Goal: Task Accomplishment & Management: Use online tool/utility

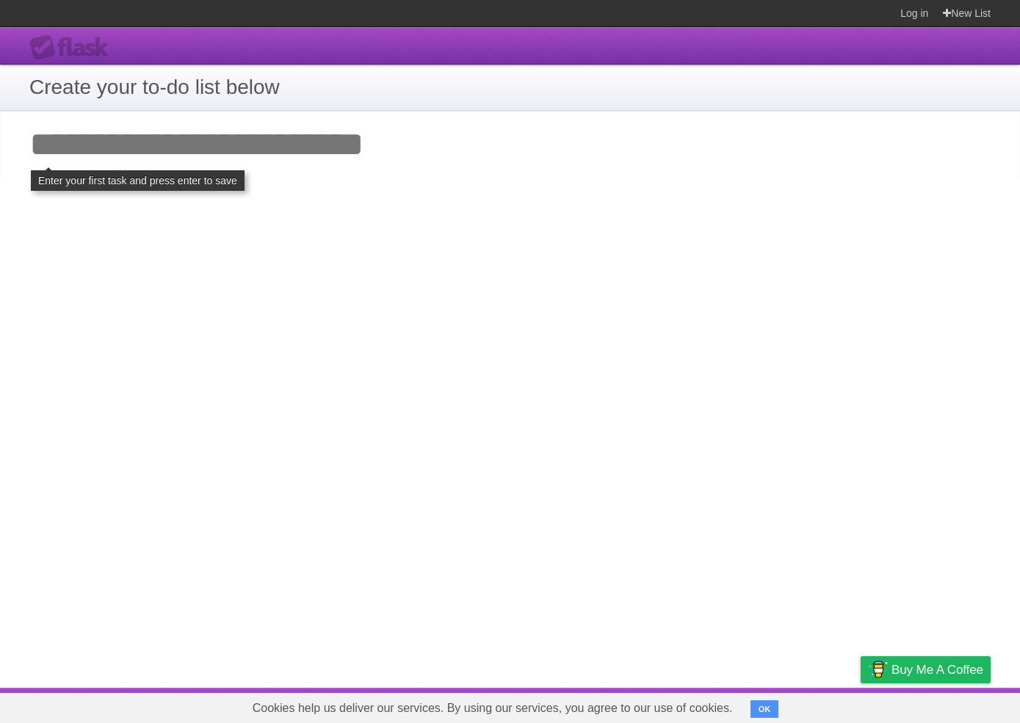
click at [212, 172] on input "Add your first task" at bounding box center [510, 145] width 1020 height 68
click at [214, 161] on input "Add your first task" at bounding box center [510, 145] width 1020 height 68
type input "*****"
click input "**********" at bounding box center [0, 0] width 0 height 0
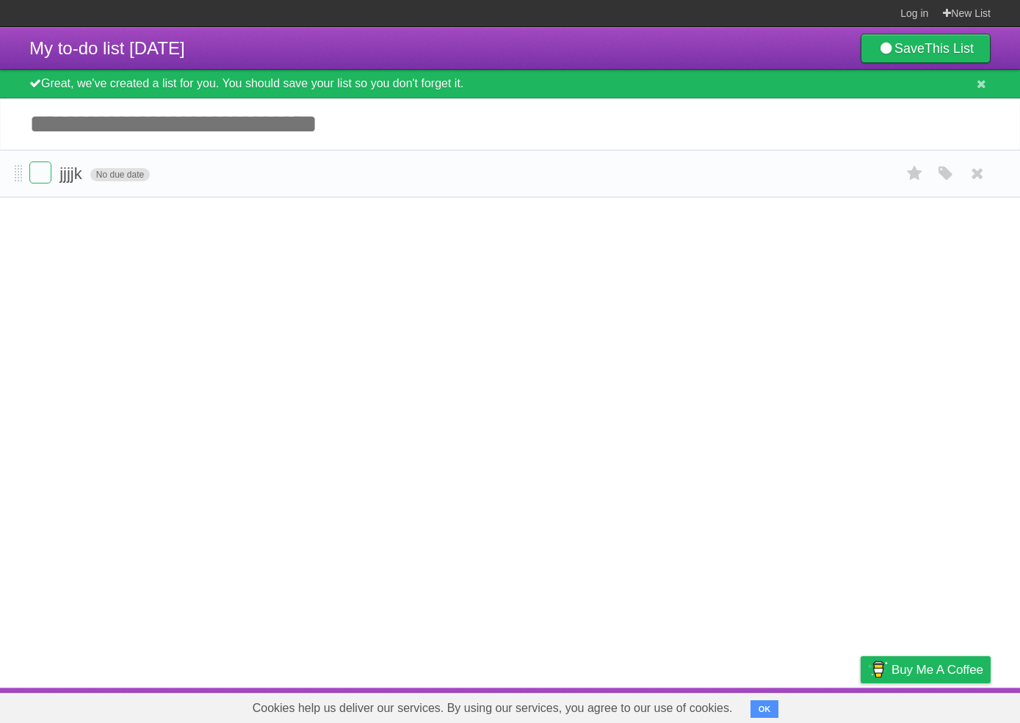
click at [107, 180] on span "No due date" at bounding box center [119, 174] width 59 height 13
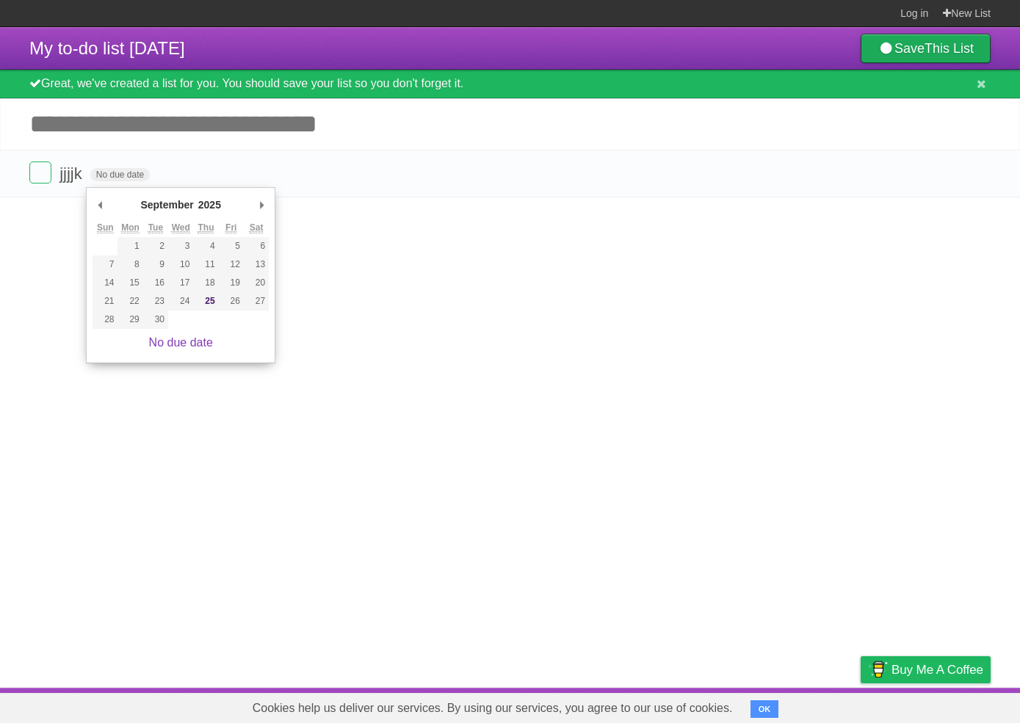
click at [910, 51] on link "Save This List" at bounding box center [926, 48] width 130 height 29
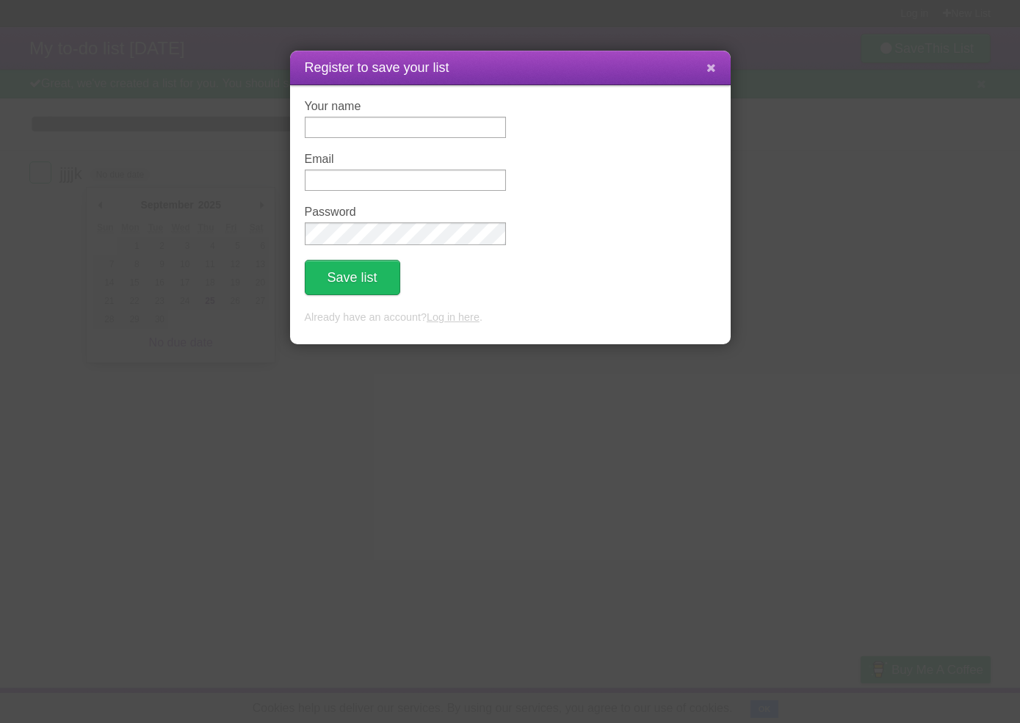
click at [715, 74] on icon at bounding box center [712, 68] width 10 height 12
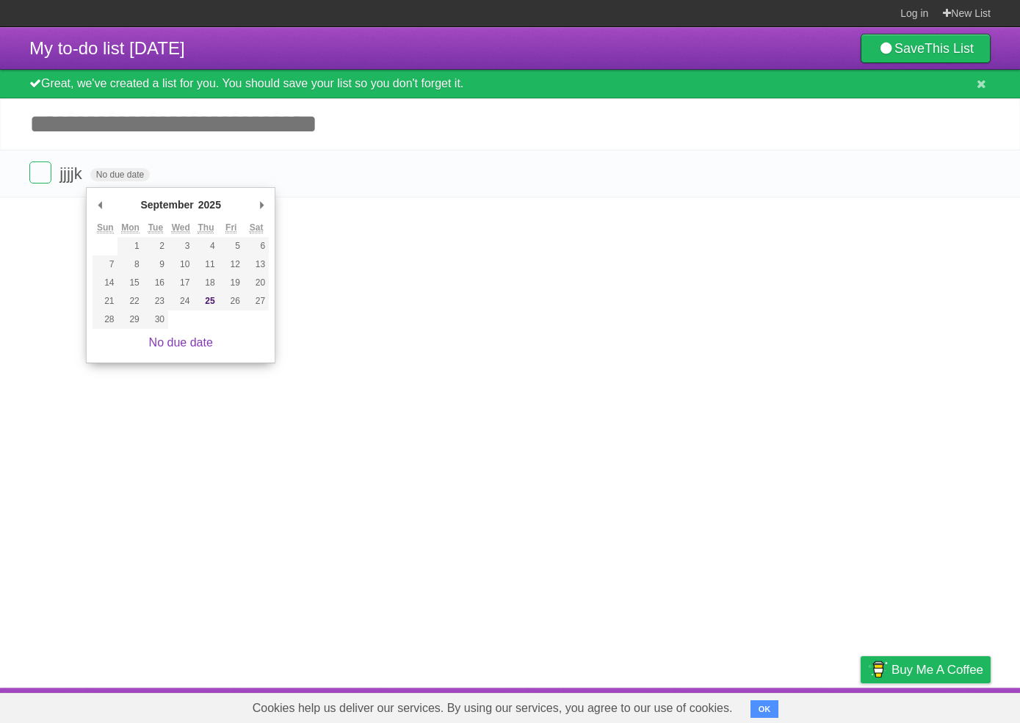
click at [331, 225] on article "My to-do list 09/25/2025 Save This List Great, we've created a list for you. Yo…" at bounding box center [510, 357] width 1020 height 661
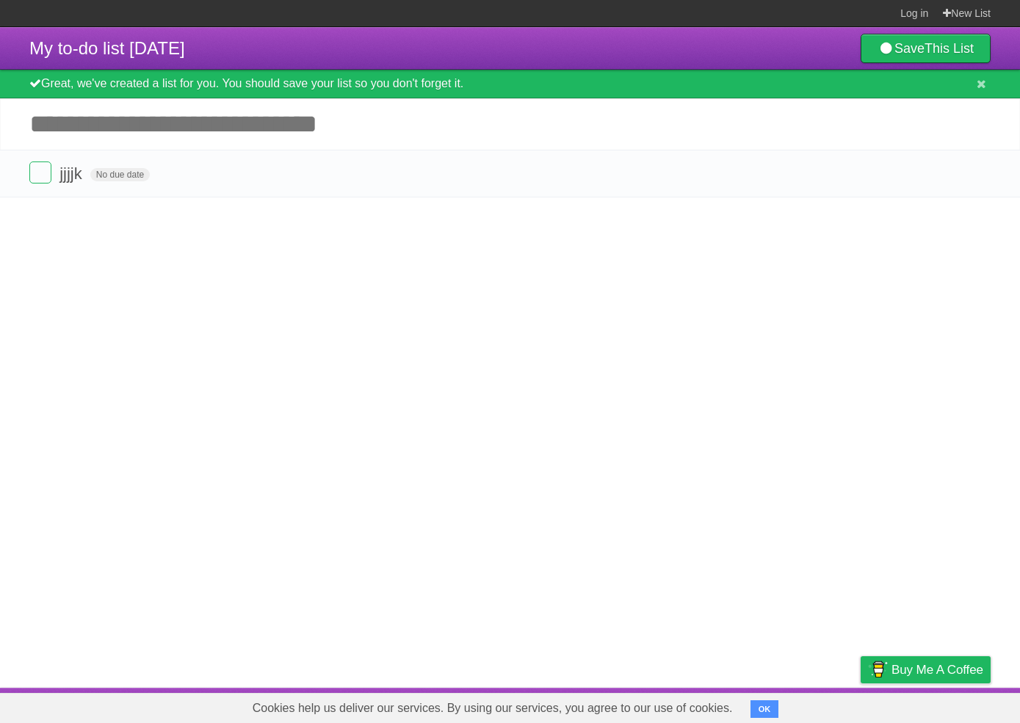
click at [145, 141] on input "Add another task" at bounding box center [510, 123] width 1020 height 51
drag, startPoint x: 286, startPoint y: 134, endPoint x: 151, endPoint y: 118, distance: 136.0
click at [151, 118] on input "Add another task" at bounding box center [510, 123] width 1020 height 51
click at [156, 92] on div "Great, we've created a list for you. You should save your list so you don't for…" at bounding box center [510, 84] width 1020 height 29
click at [161, 90] on div "Great, we've created a list for you. You should save your list so you don't for…" at bounding box center [510, 84] width 1020 height 29
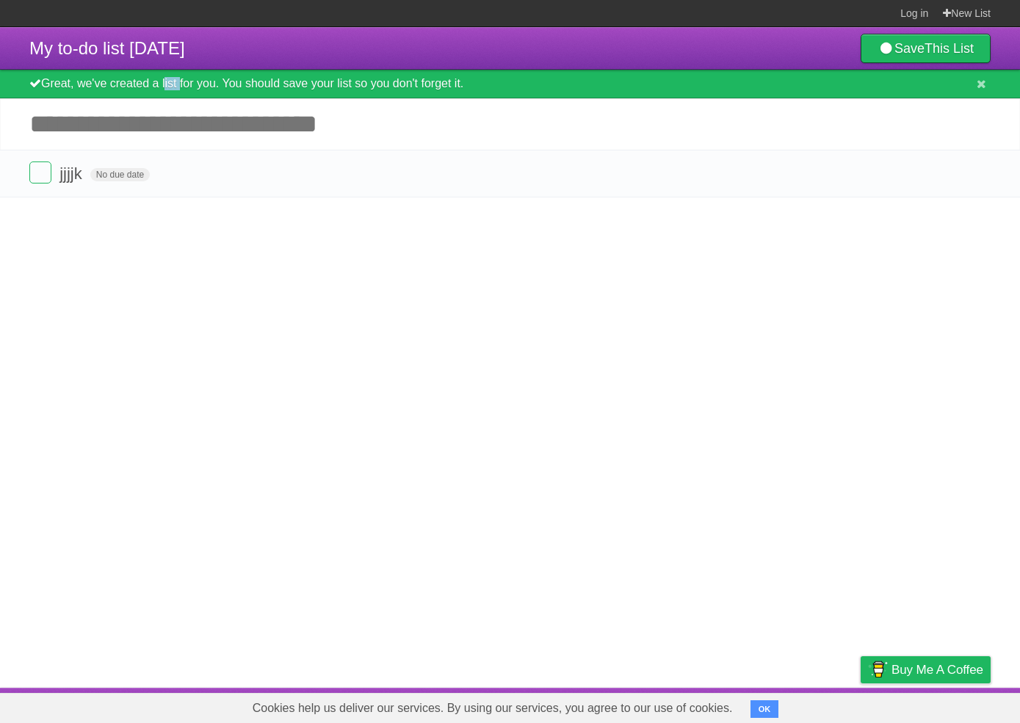
click at [161, 90] on div "Great, we've created a list for you. You should save your list so you don't for…" at bounding box center [510, 84] width 1020 height 29
click at [977, 84] on icon at bounding box center [982, 84] width 10 height 12
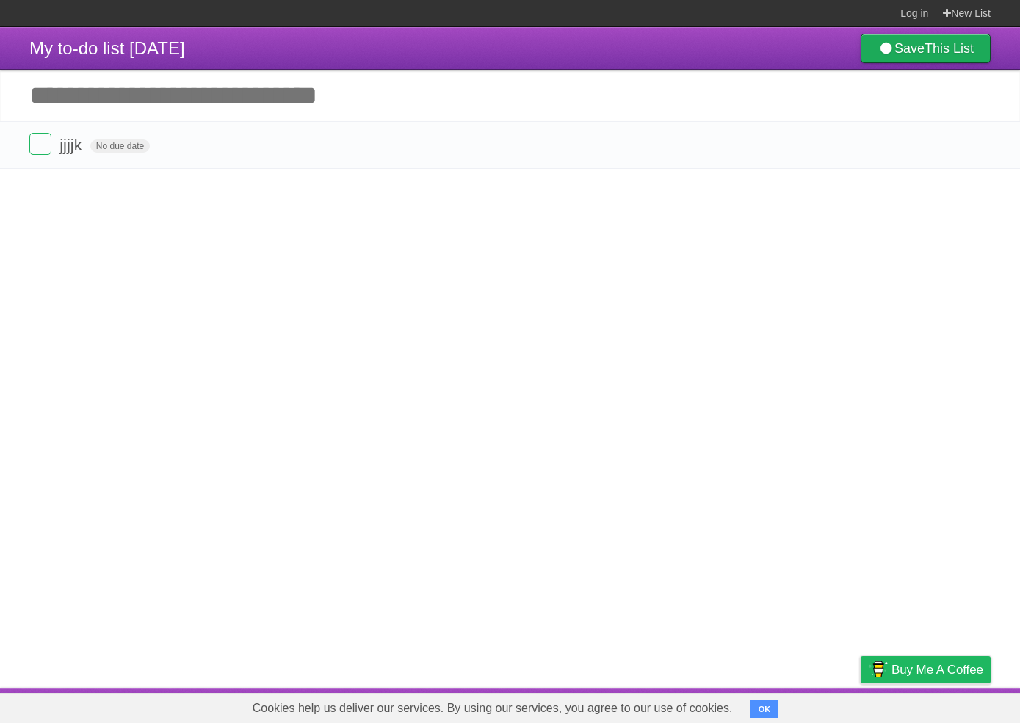
click at [950, 54] on b "This List" at bounding box center [949, 48] width 49 height 15
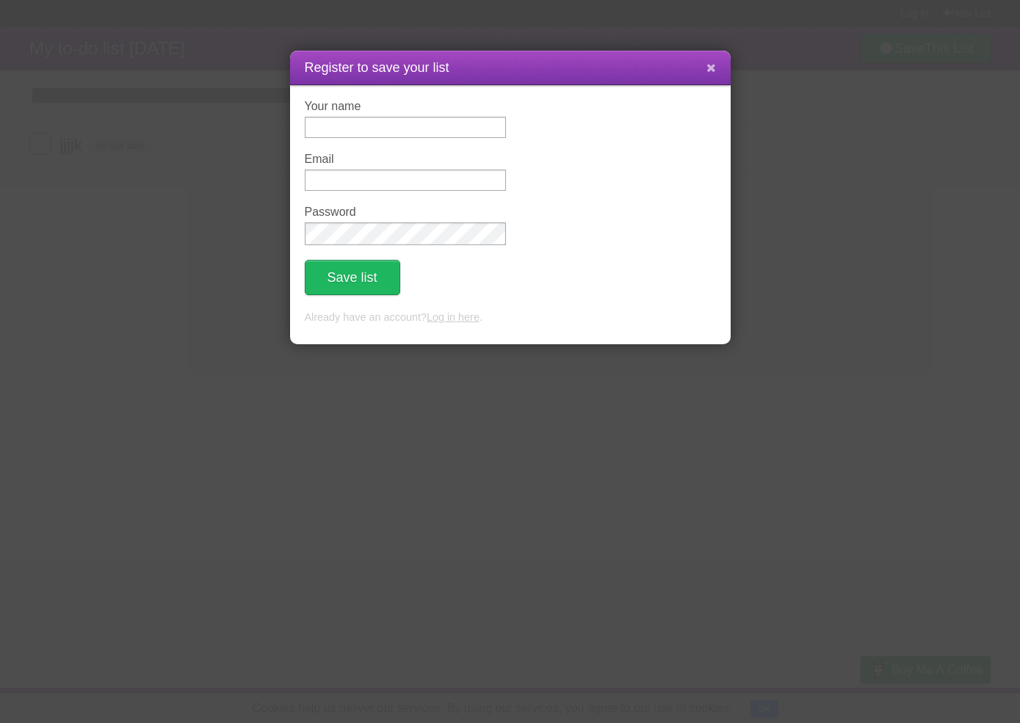
click at [718, 72] on button at bounding box center [712, 68] width 32 height 28
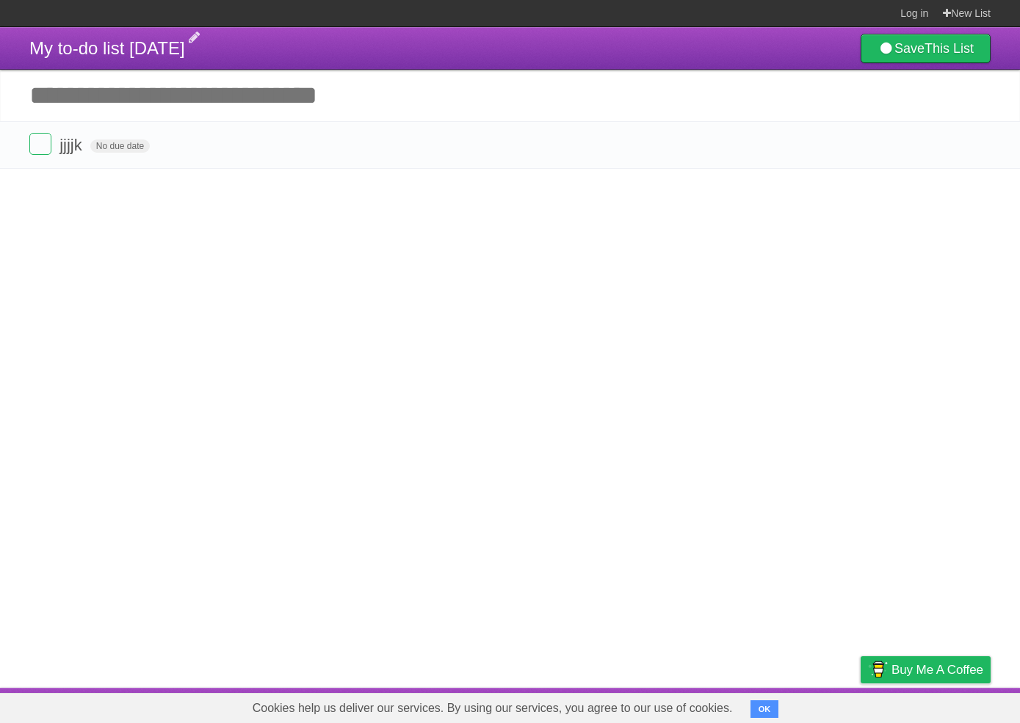
click at [120, 48] on span "My to-do list 09/25/2025" at bounding box center [107, 48] width 156 height 20
click at [293, 37] on header "My to-do list 09/25/2025 Save This List" at bounding box center [510, 48] width 1020 height 43
click at [226, 43] on header "My to-do list 09/25/2025 Save This List" at bounding box center [510, 48] width 1020 height 43
click at [229, 41] on header "My to-do list 09/25/2025 Save This List" at bounding box center [510, 48] width 1020 height 43
click at [185, 54] on span "My to-do list 09/25/2025" at bounding box center [107, 48] width 156 height 20
